Goal: Information Seeking & Learning: Learn about a topic

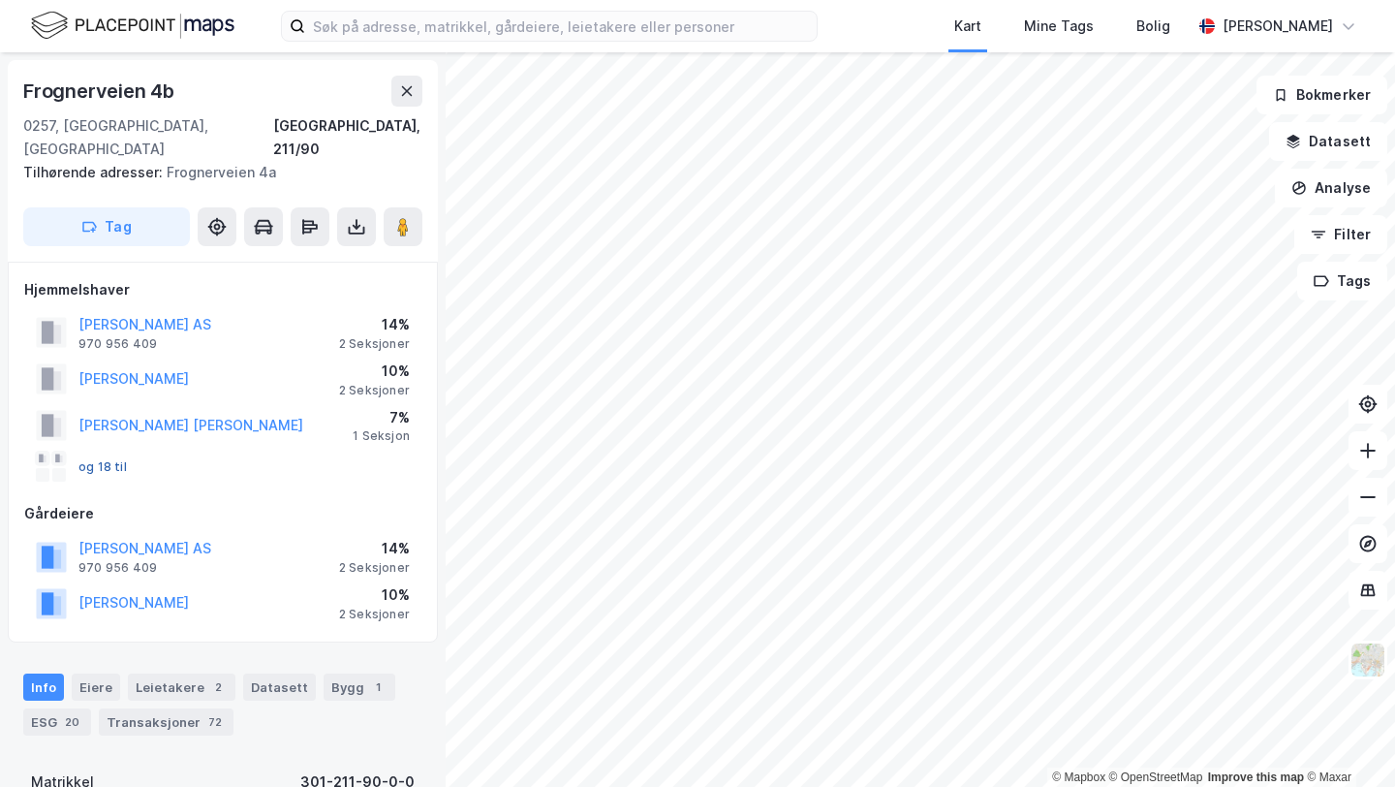
click at [0, 0] on button "og 18 til" at bounding box center [0, 0] width 0 height 0
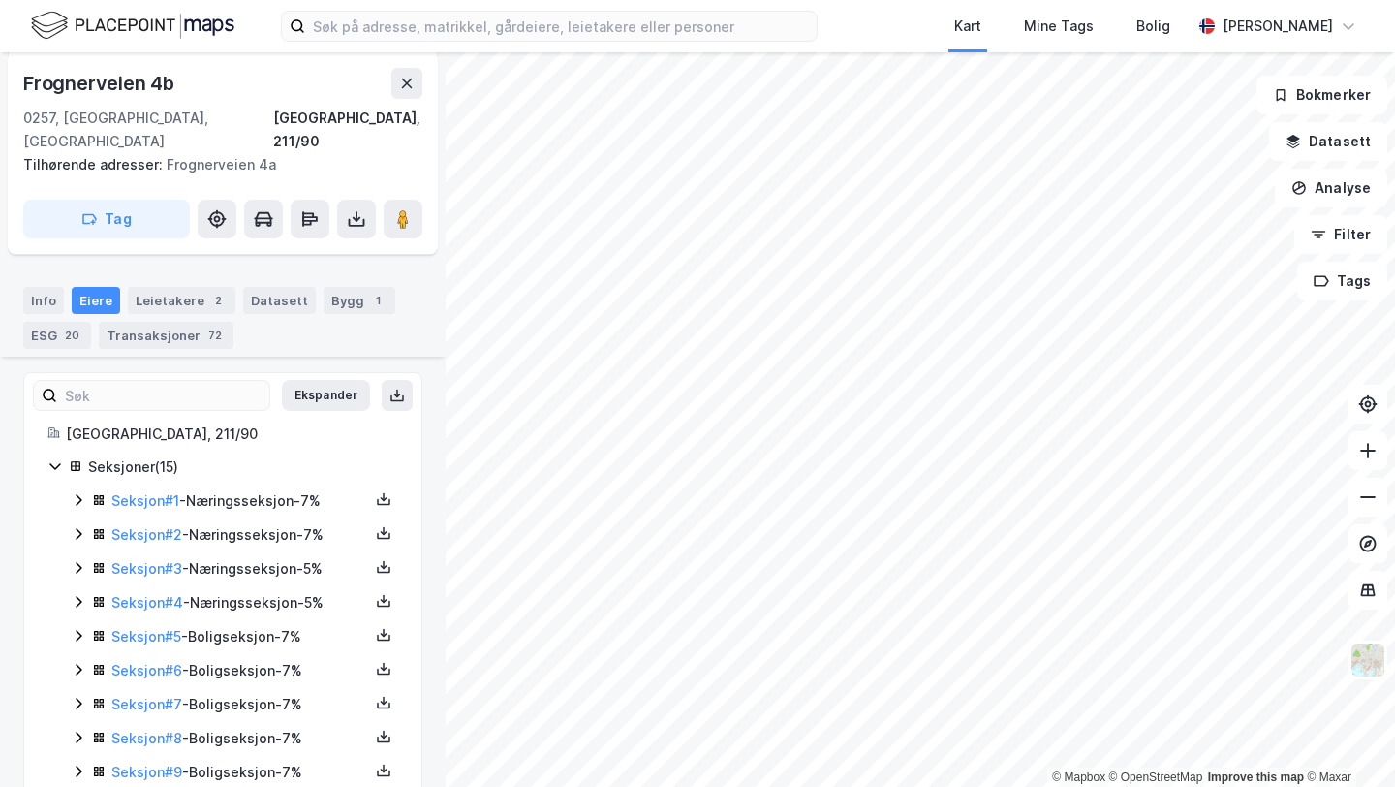
scroll to position [611, 0]
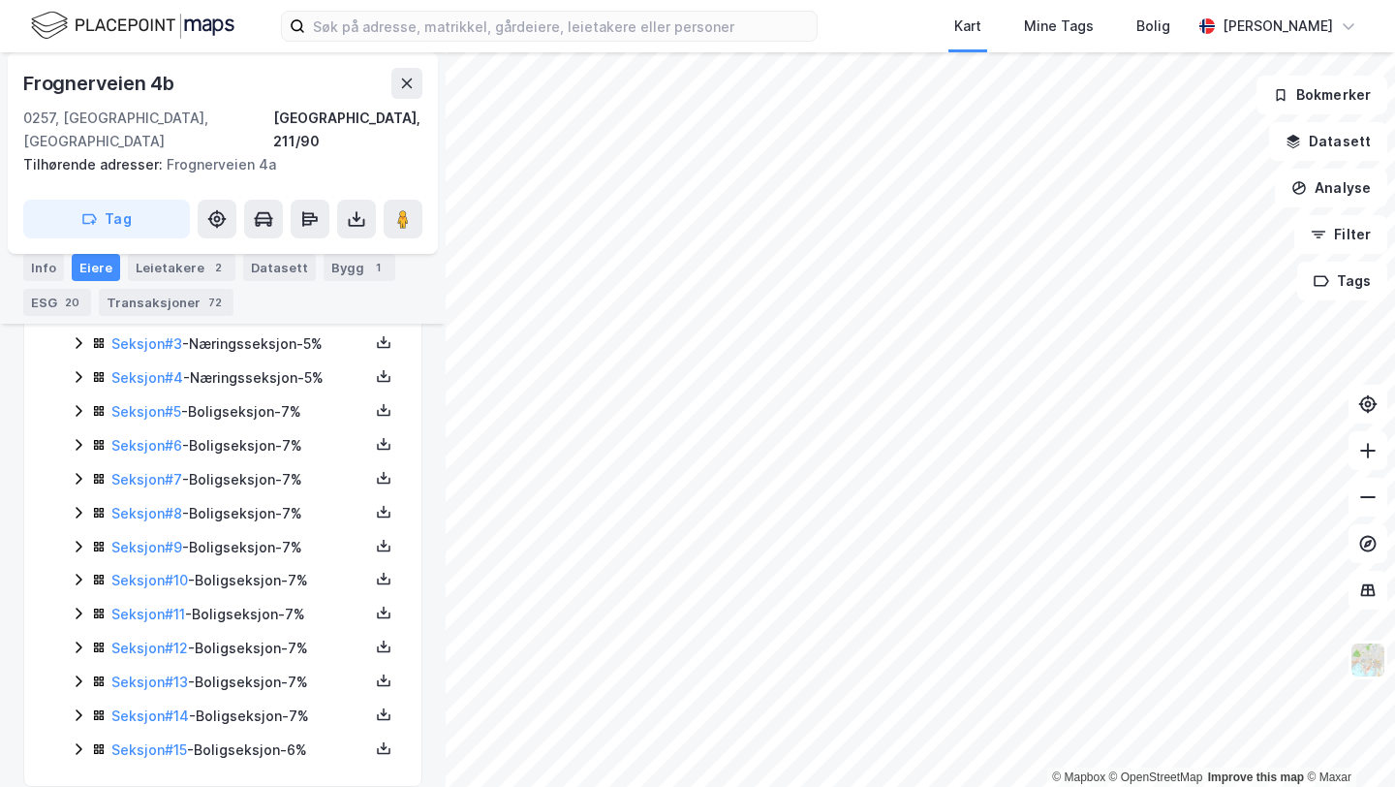
click at [79, 743] on icon at bounding box center [79, 749] width 6 height 12
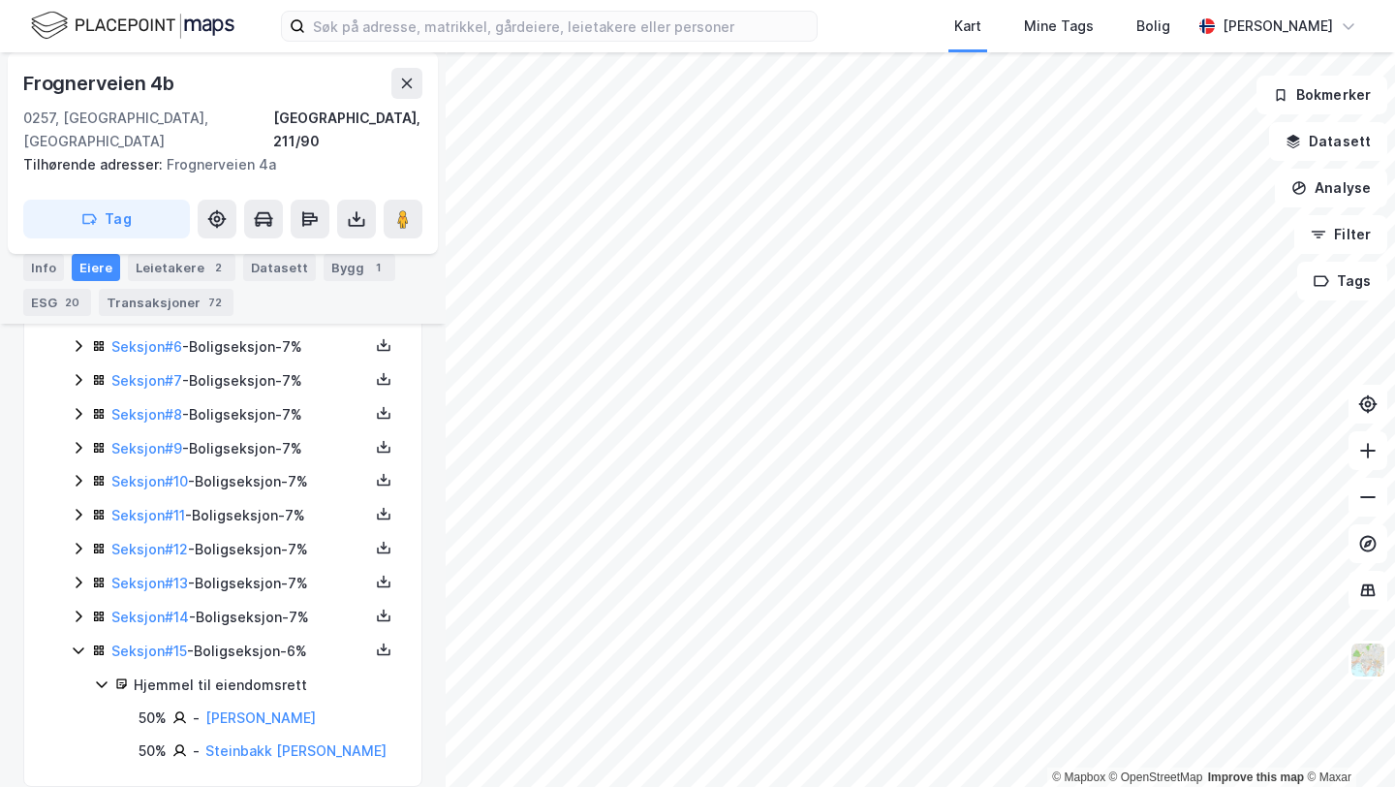
click at [76, 608] on icon at bounding box center [79, 616] width 16 height 16
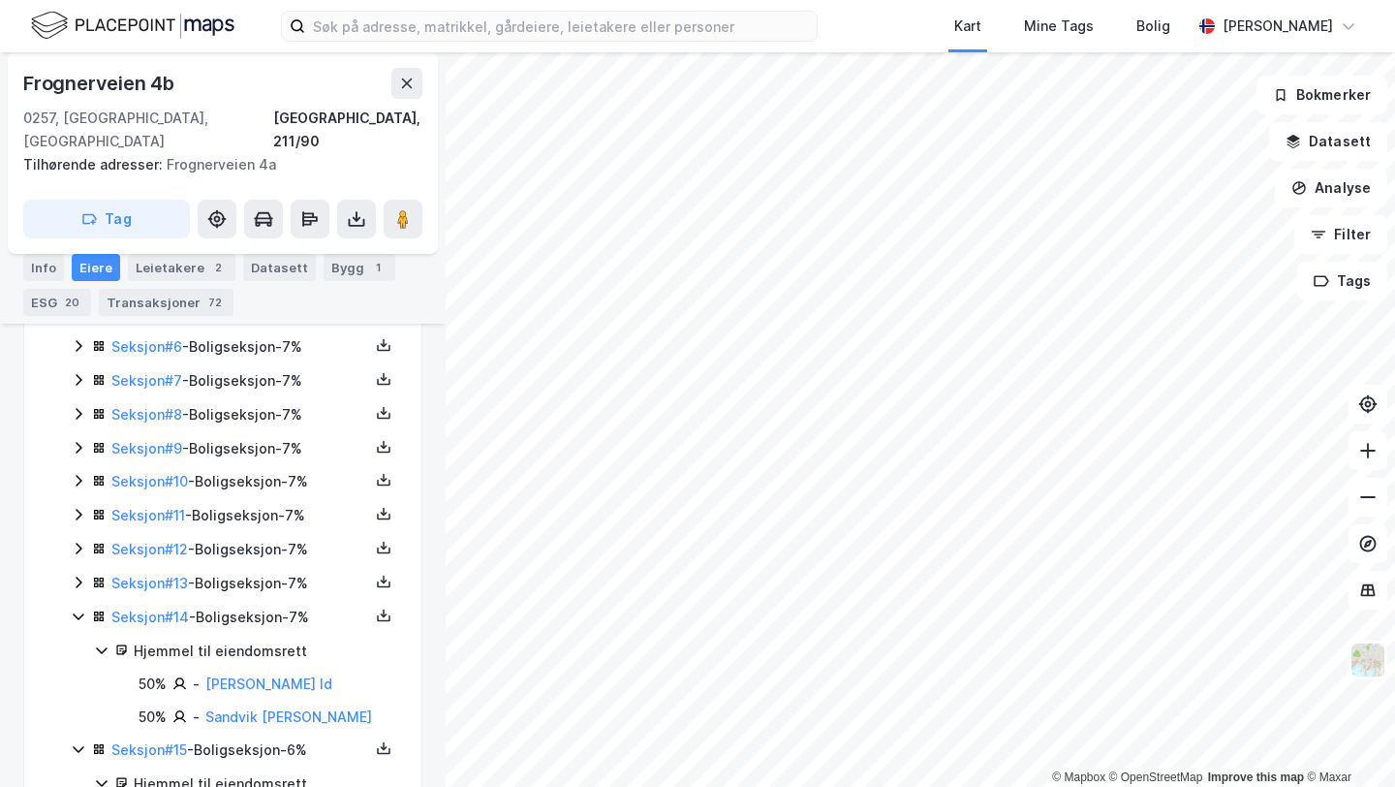
click at [76, 577] on icon at bounding box center [79, 583] width 6 height 12
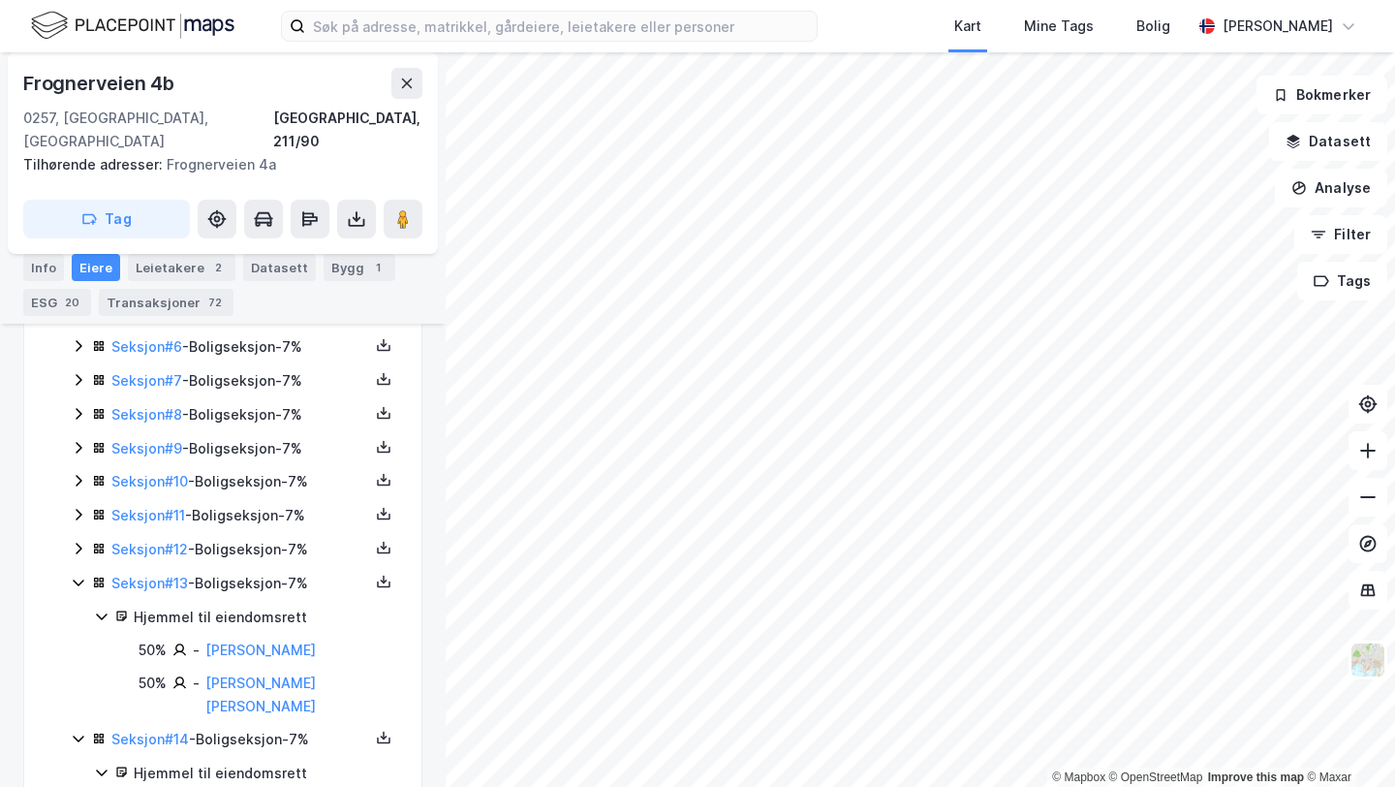
click at [76, 541] on icon at bounding box center [79, 549] width 16 height 16
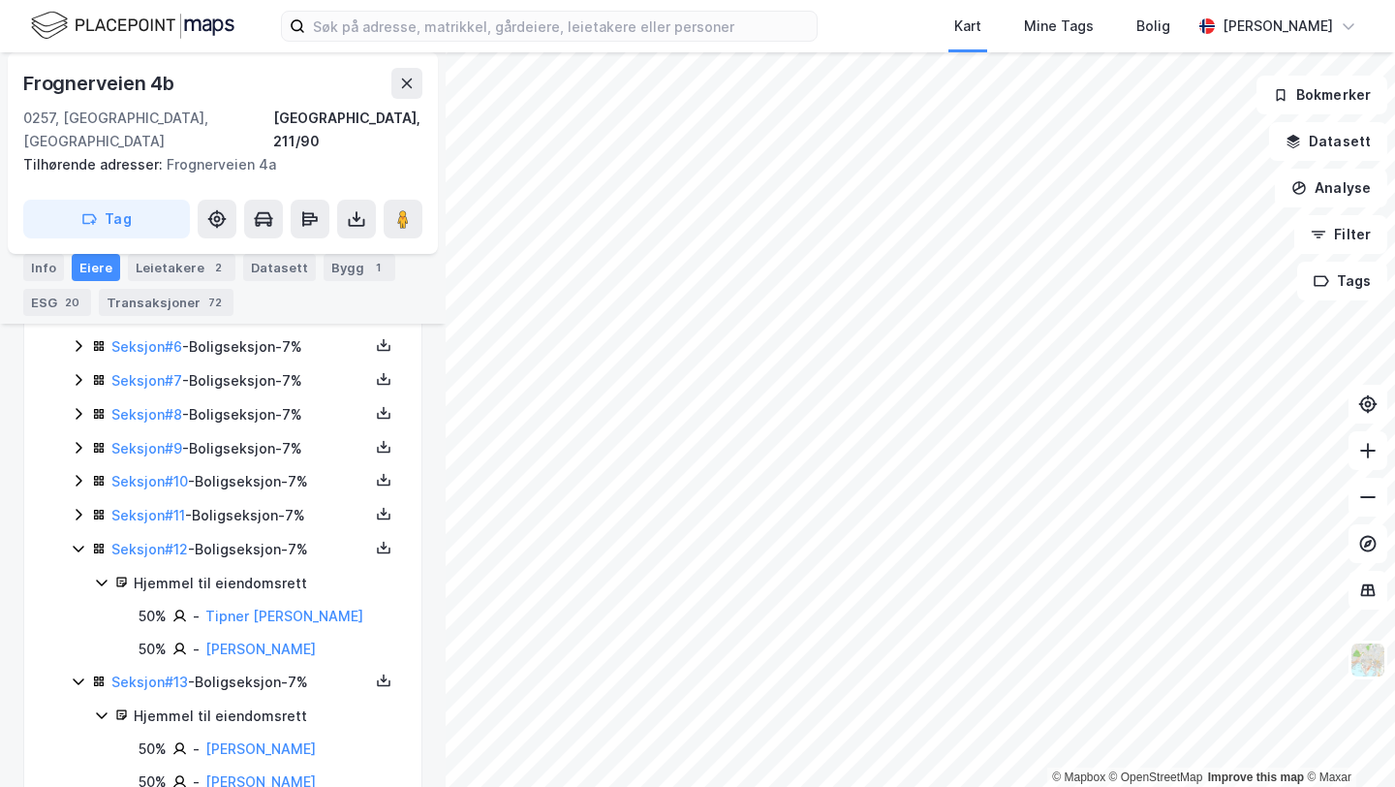
click at [77, 507] on icon at bounding box center [79, 515] width 16 height 16
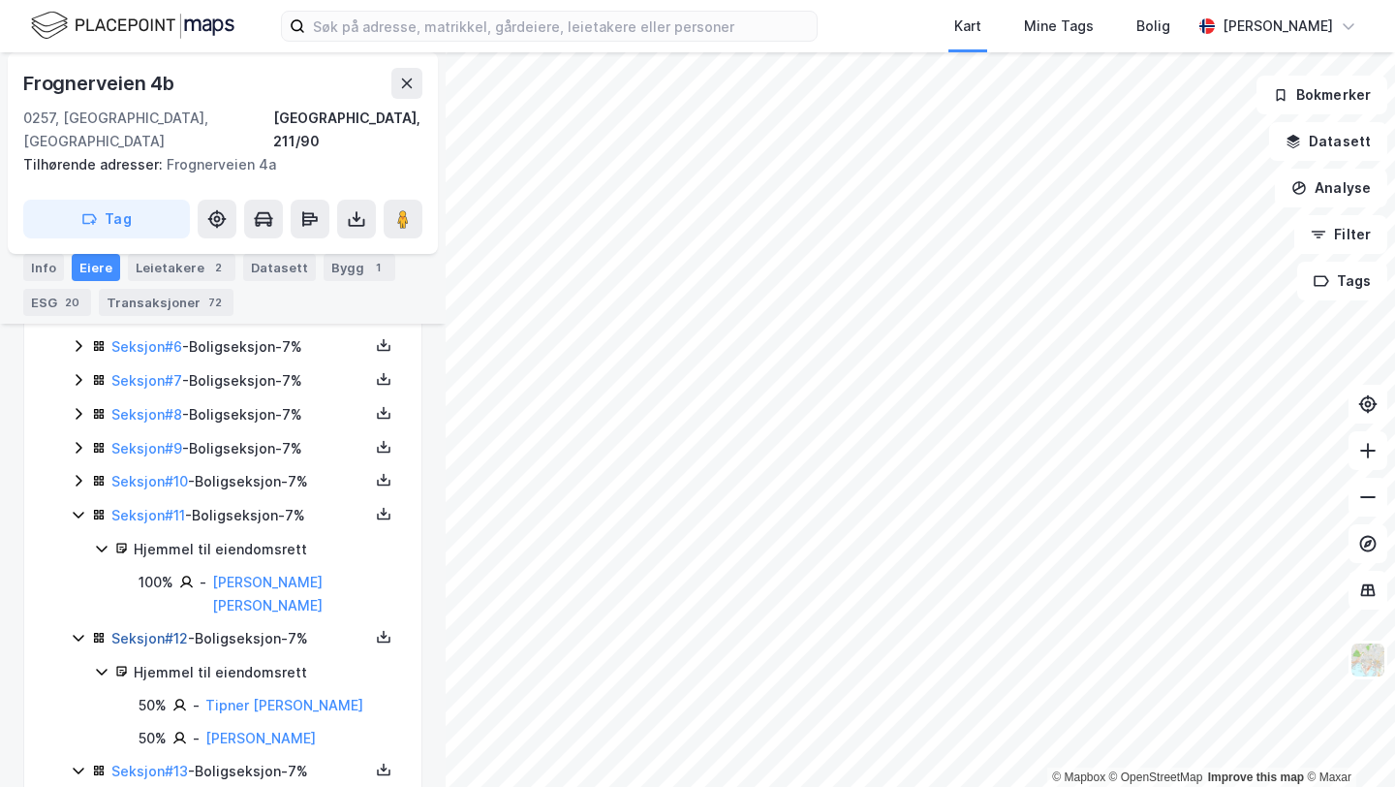
click at [148, 630] on link "Seksjon # 12" at bounding box center [149, 638] width 77 height 16
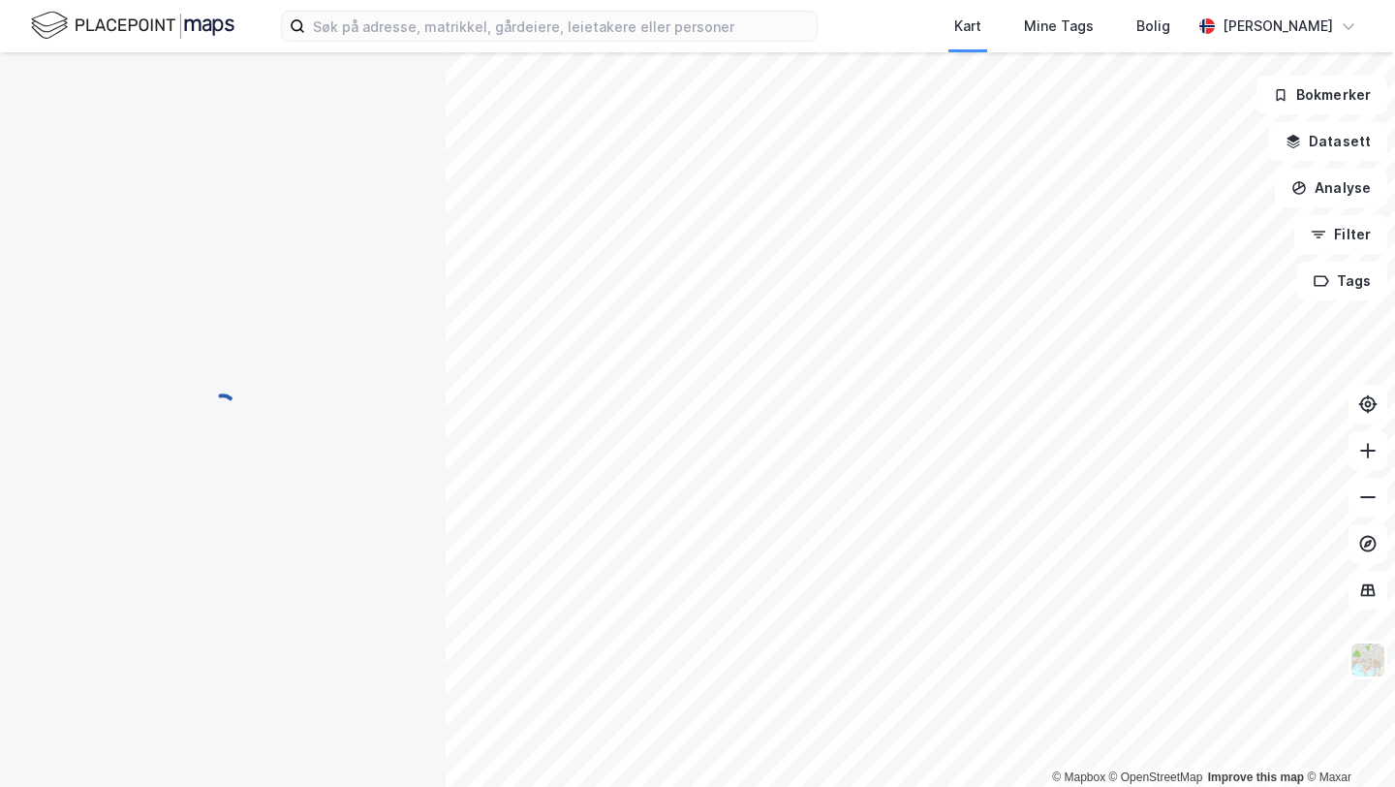
scroll to position [62, 0]
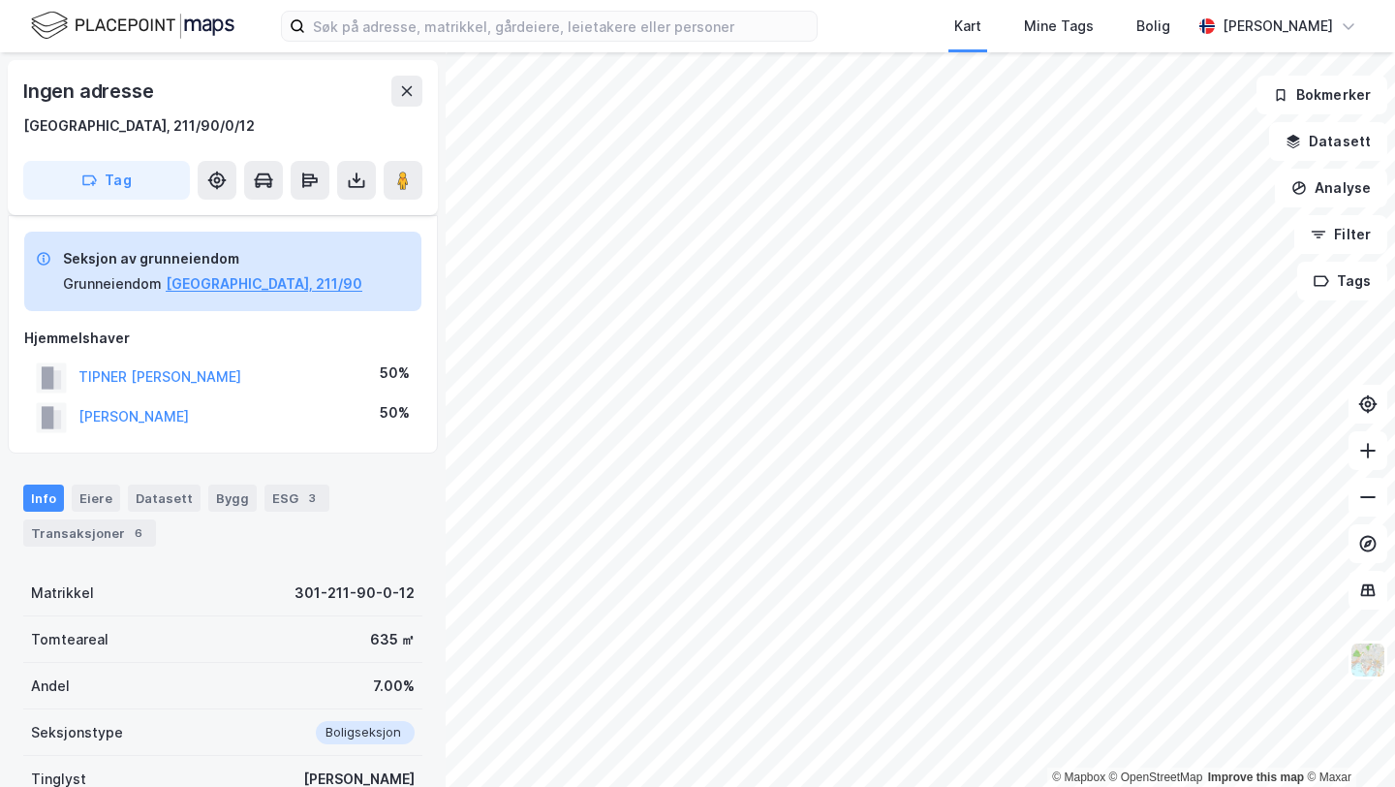
scroll to position [304, 0]
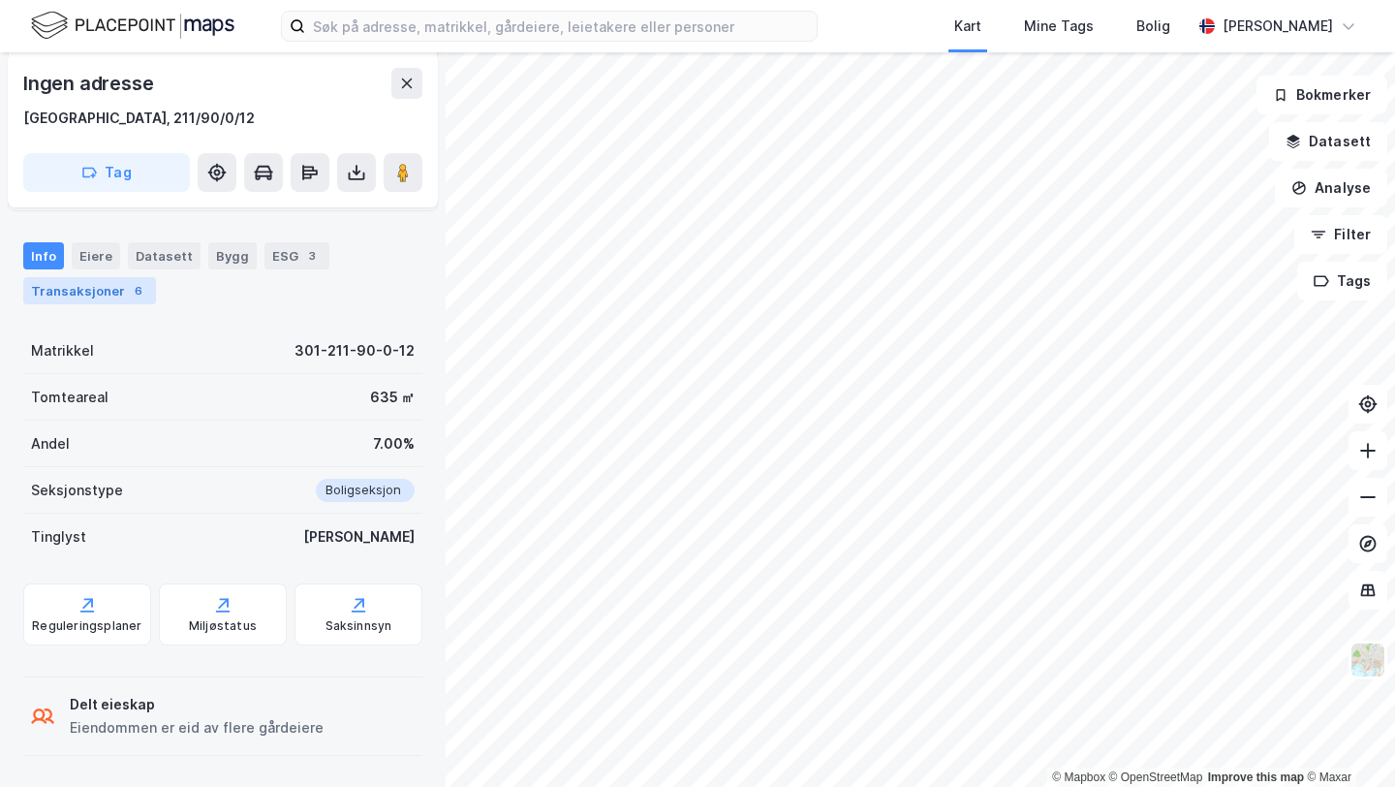
click at [93, 295] on div "Transaksjoner 6" at bounding box center [89, 290] width 133 height 27
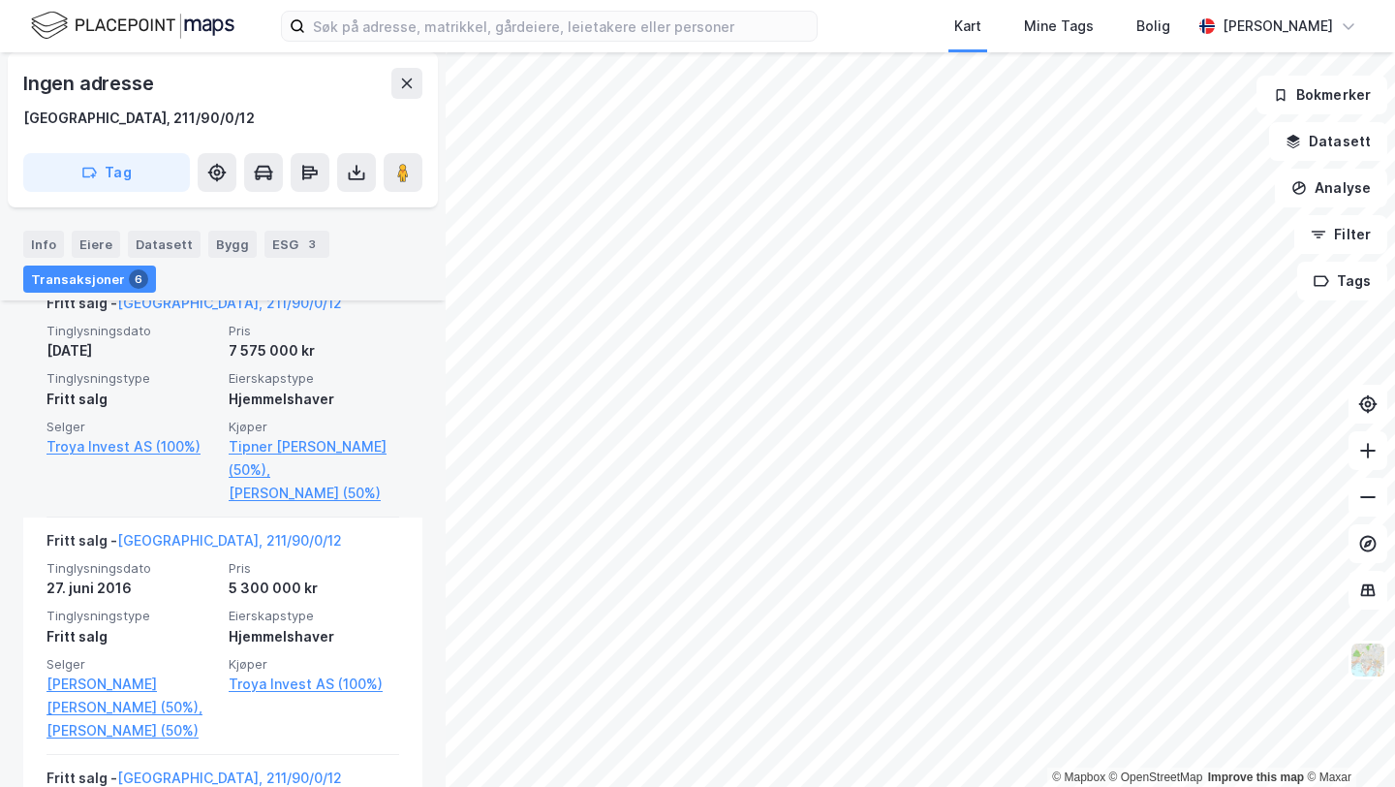
scroll to position [713, 0]
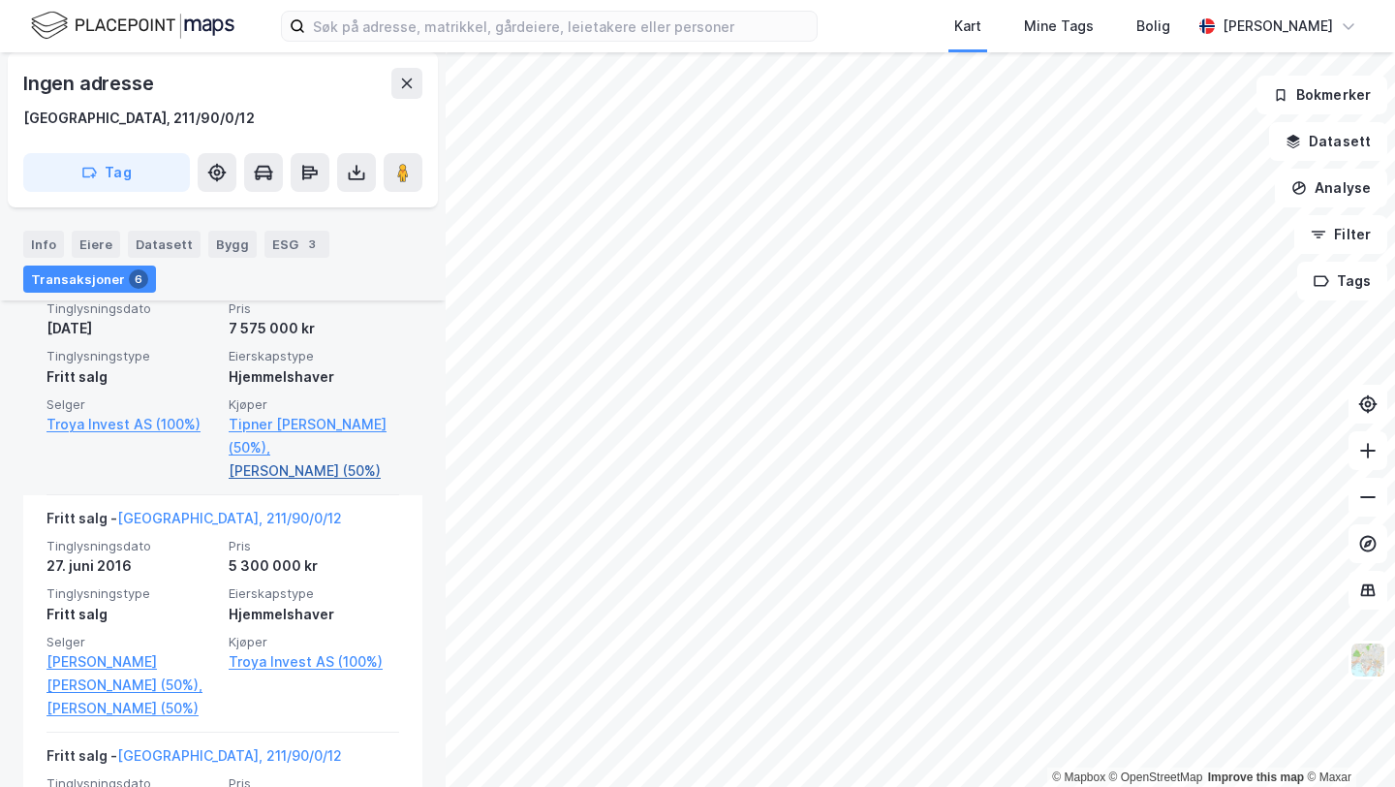
click at [295, 470] on link "[PERSON_NAME] (50%)" at bounding box center [314, 470] width 171 height 23
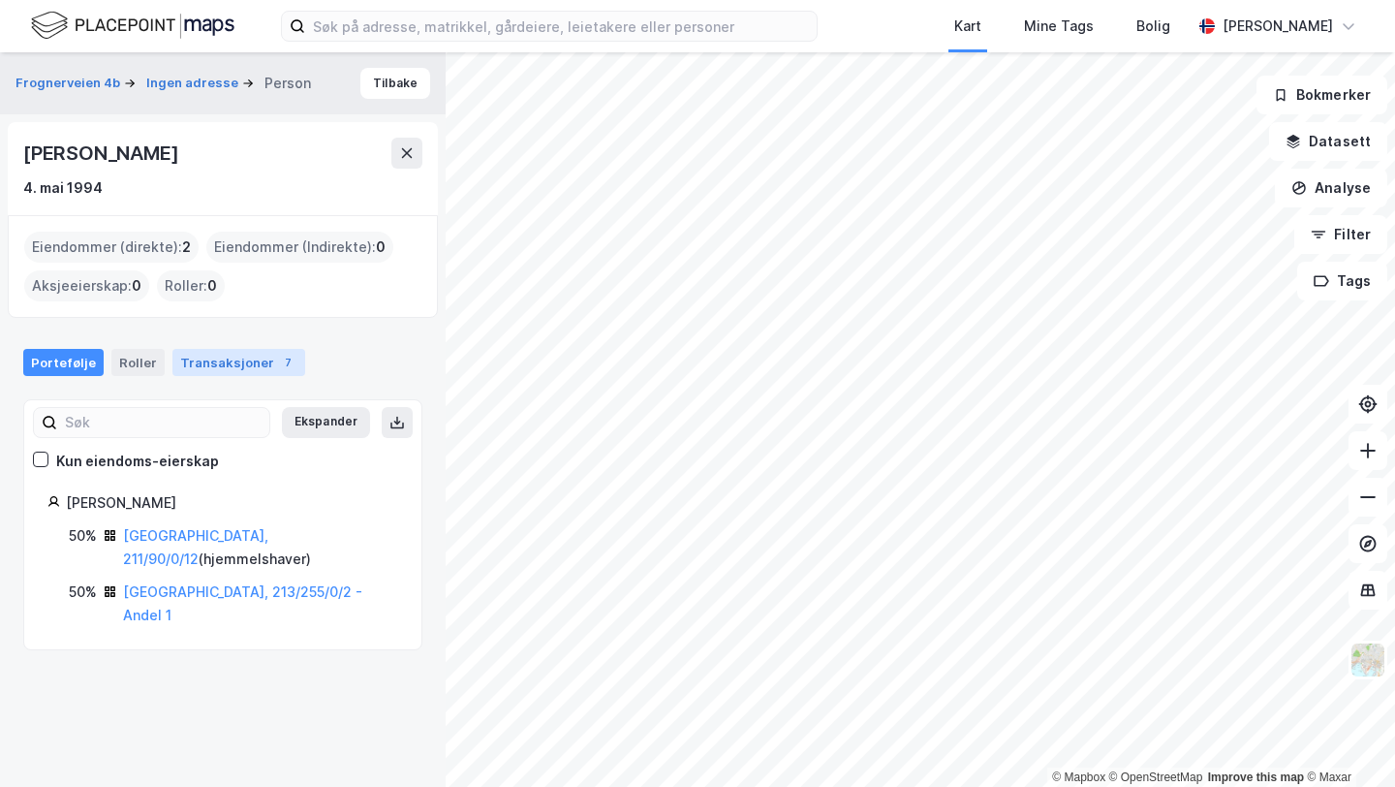
click at [209, 360] on div "Transaksjoner 7" at bounding box center [238, 362] width 133 height 27
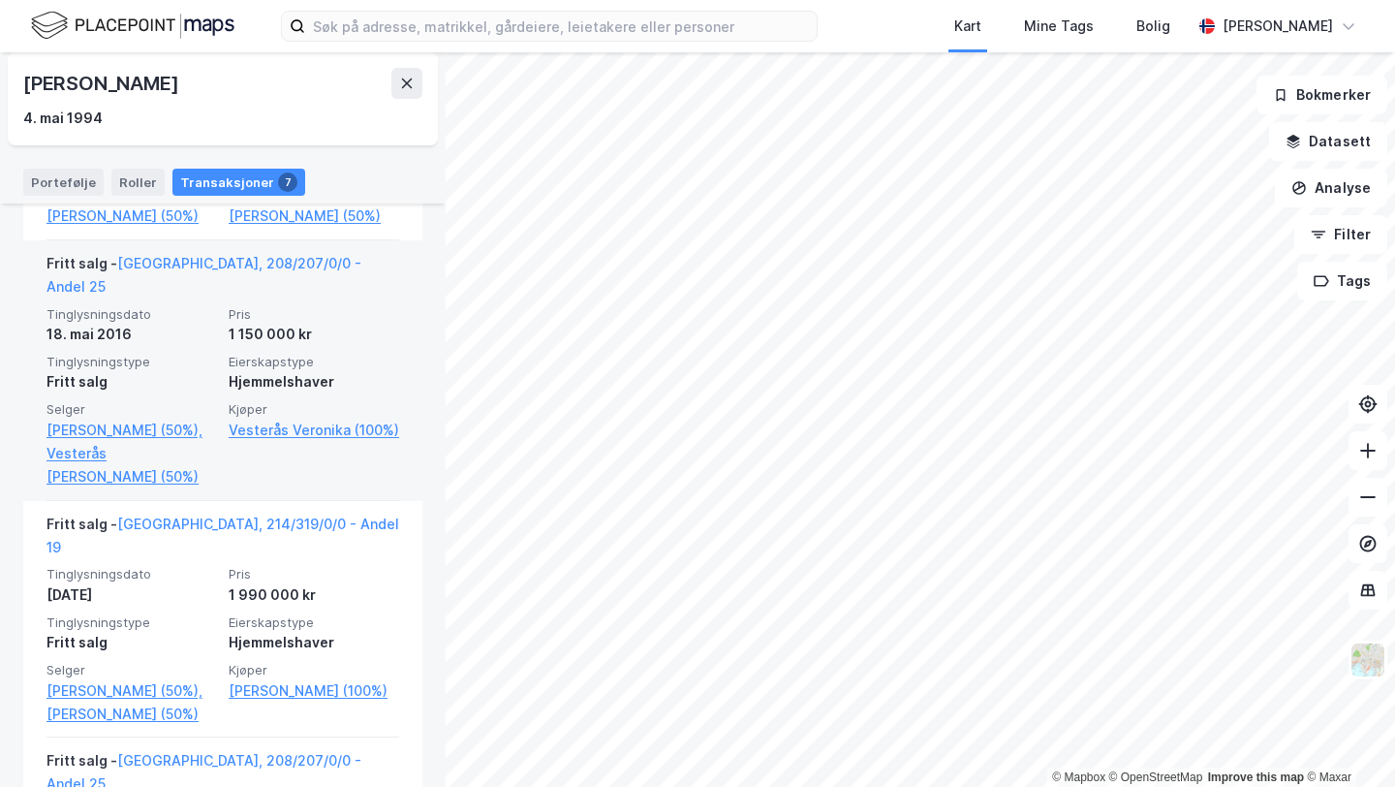
scroll to position [1397, 0]
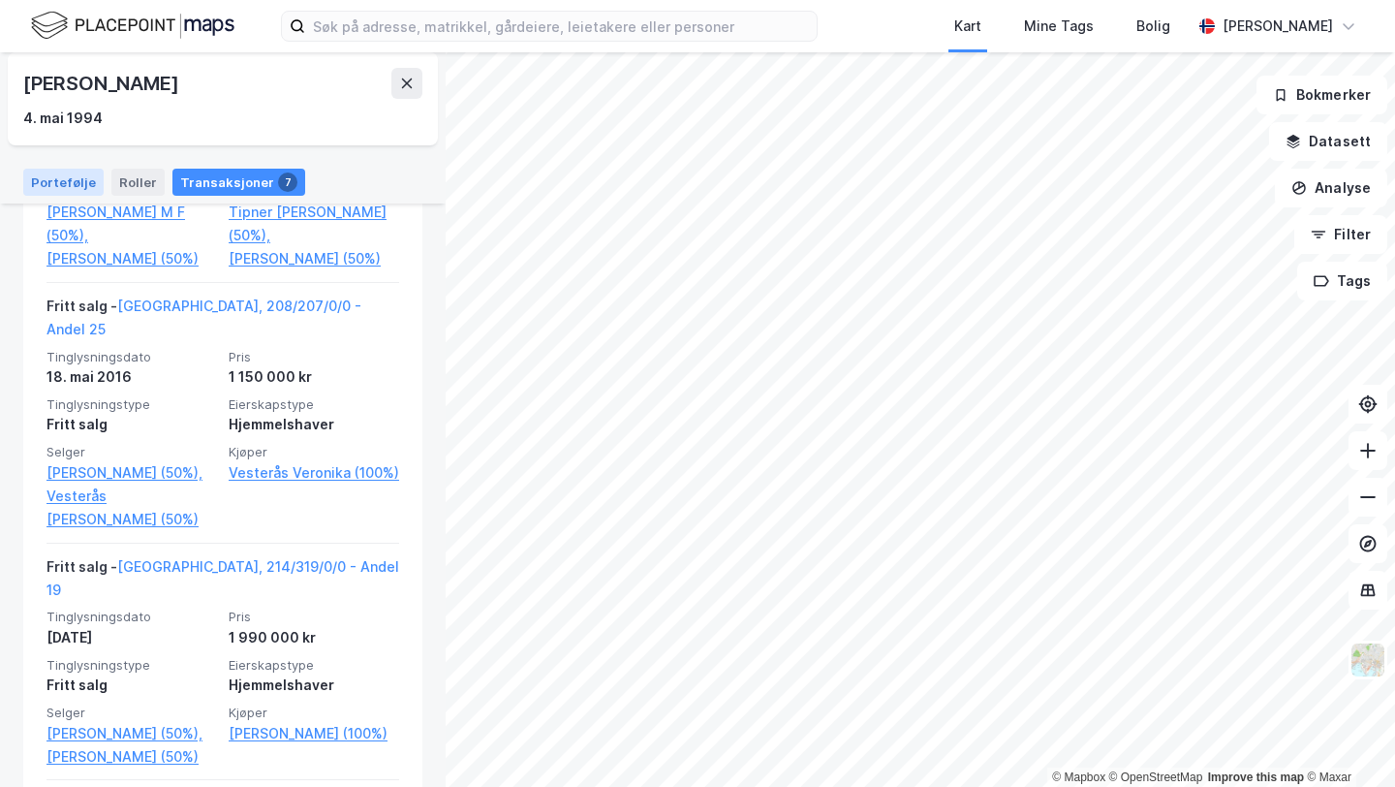
click at [66, 184] on div "Portefølje" at bounding box center [63, 182] width 80 height 27
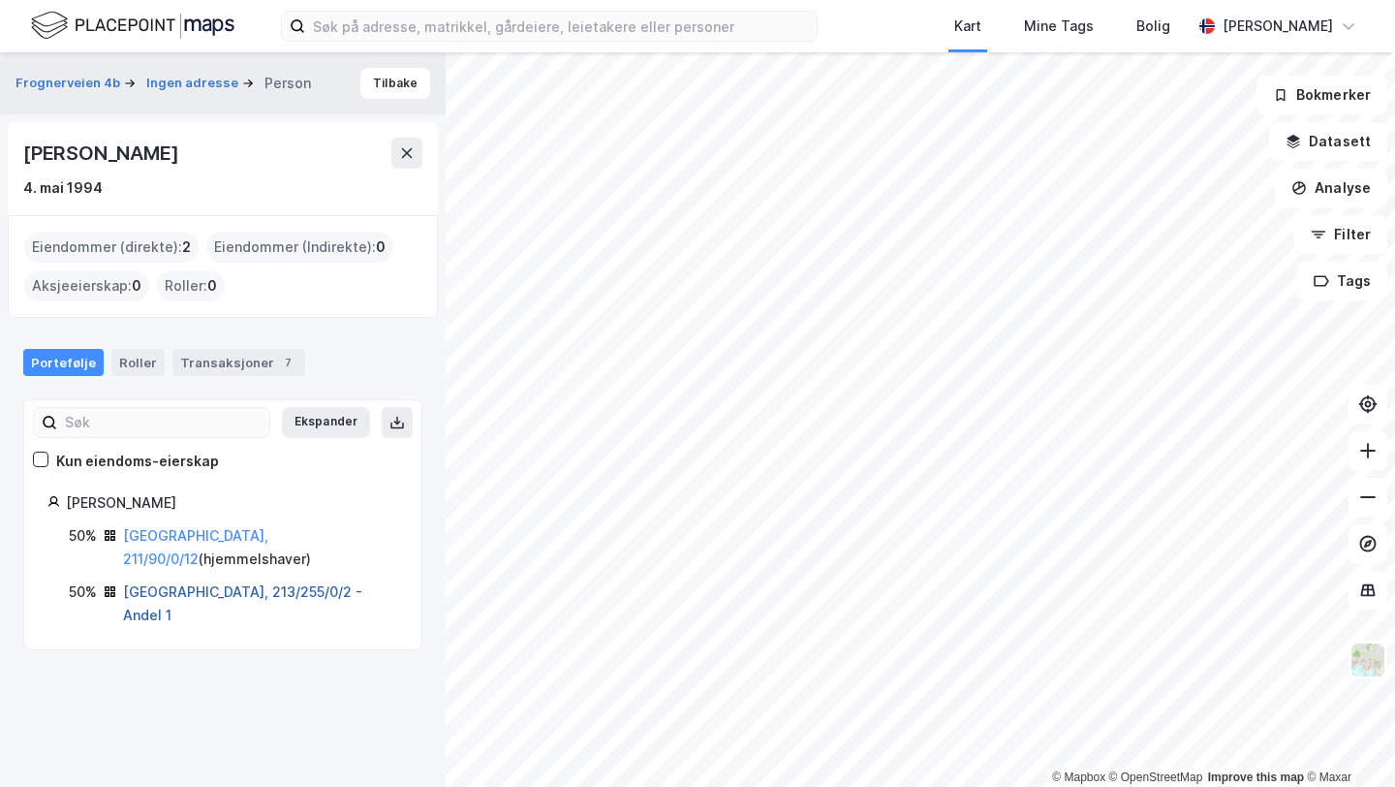
click at [222, 583] on link "[GEOGRAPHIC_DATA], 213/255/0/2 - Andel 1" at bounding box center [242, 603] width 239 height 40
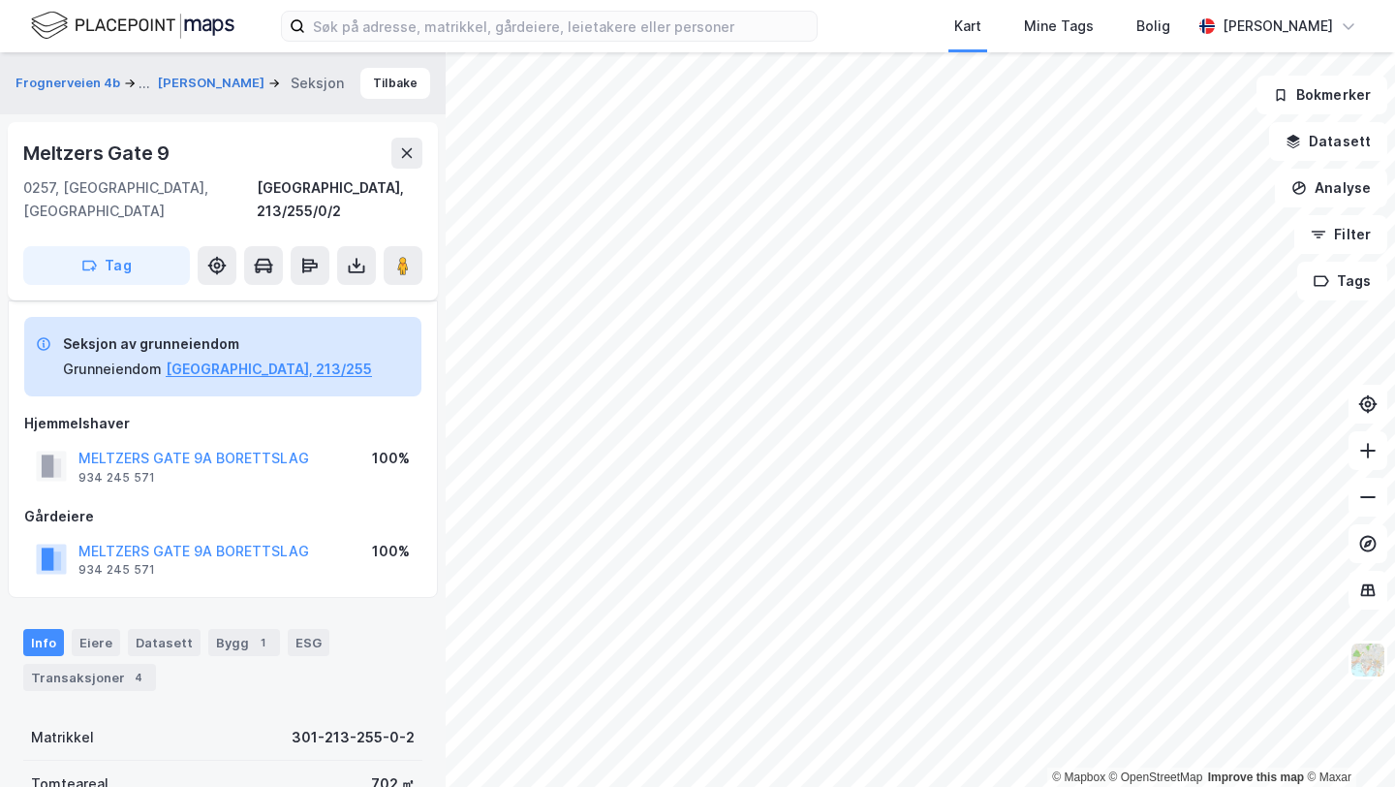
scroll to position [285, 0]
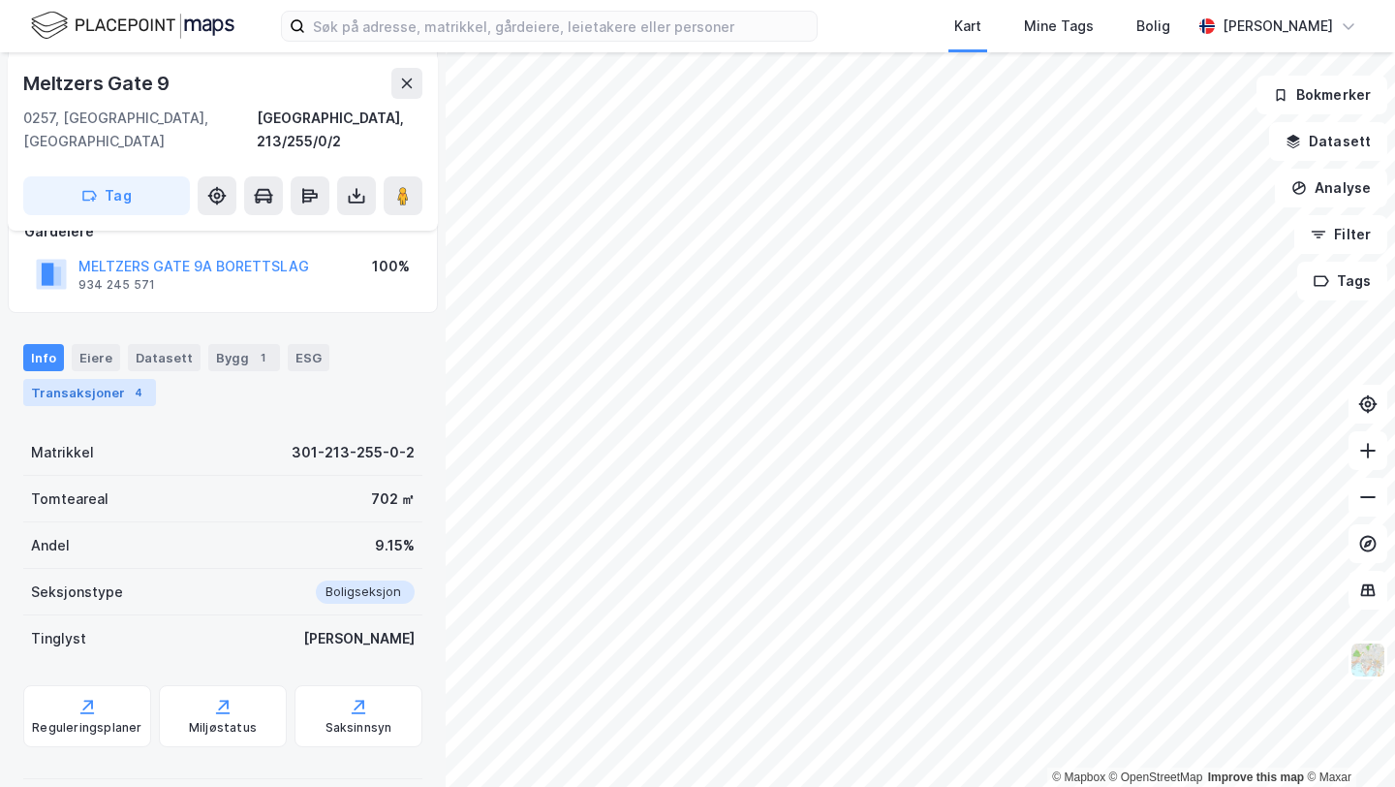
click at [111, 379] on div "Transaksjoner 4" at bounding box center [89, 392] width 133 height 27
